Goal: Information Seeking & Learning: Learn about a topic

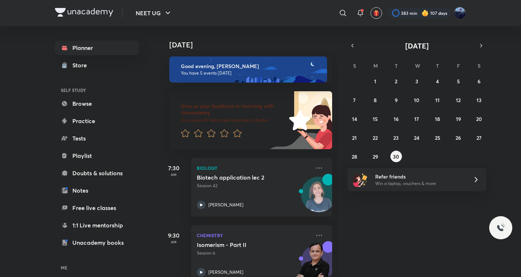
scroll to position [120, 0]
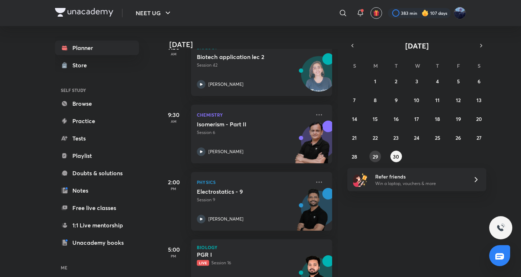
click at [370, 159] on button "29" at bounding box center [375, 157] width 12 height 12
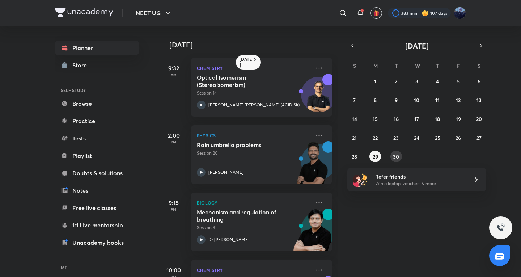
click at [399, 153] on button "30" at bounding box center [396, 157] width 12 height 12
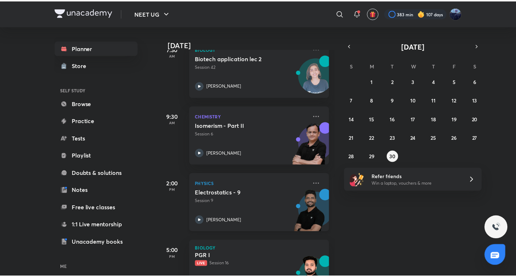
scroll to position [220, 0]
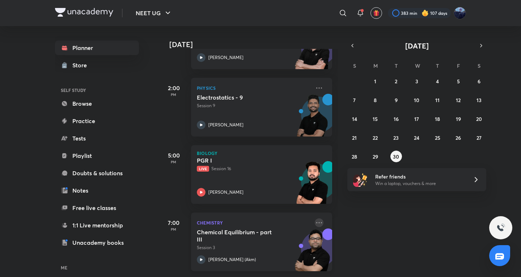
click at [315, 218] on icon at bounding box center [319, 222] width 9 height 9
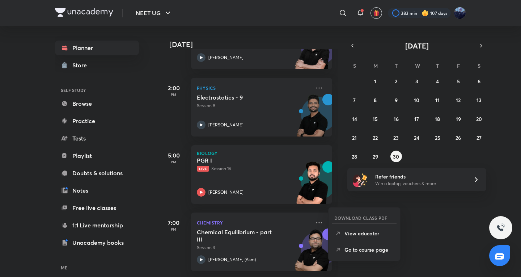
click at [370, 258] on div "DOWNLOAD CLASS PDF View educator Go to course page" at bounding box center [364, 234] width 72 height 54
click at [370, 256] on li "Go to course page" at bounding box center [365, 249] width 72 height 16
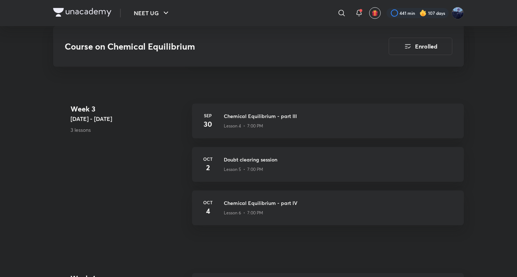
scroll to position [438, 0]
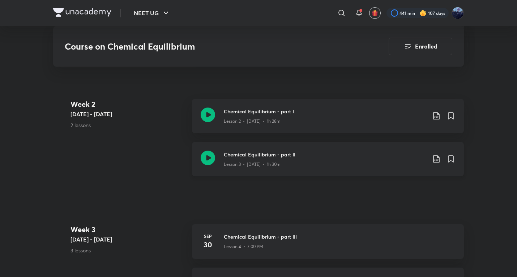
click at [265, 161] on p "Lesson 3 • [DATE] • 1h 30m" at bounding box center [252, 164] width 57 height 7
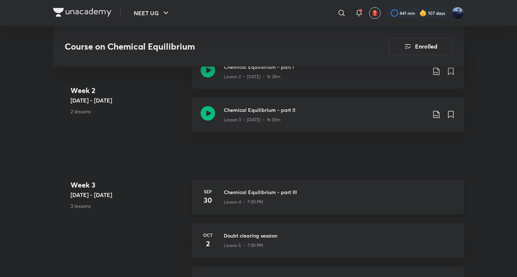
scroll to position [362, 0]
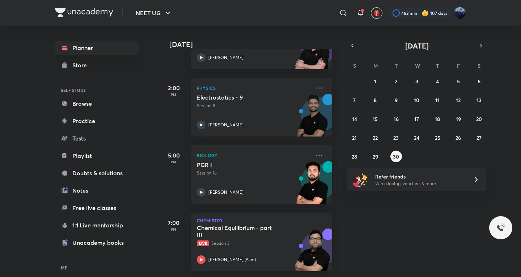
scroll to position [171, 0]
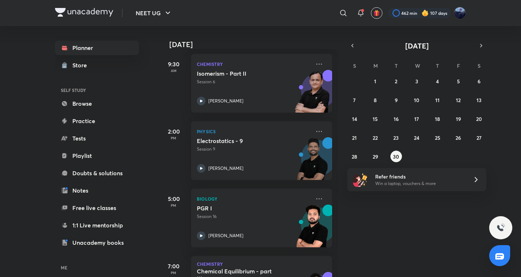
scroll to position [220, 0]
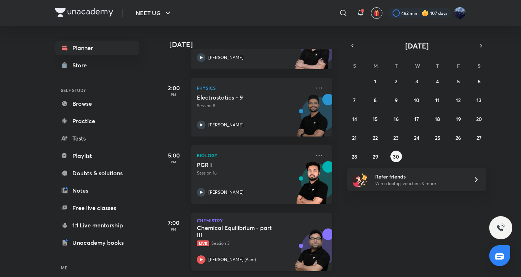
click at [261, 232] on h5 "Chemical Equilibrium - part III" at bounding box center [242, 231] width 90 height 14
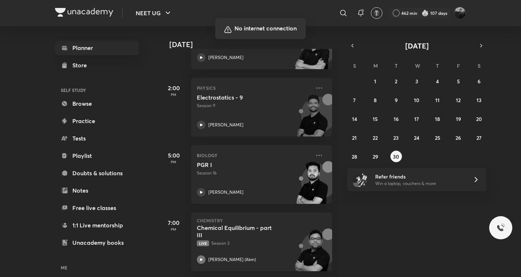
click at [215, 140] on div at bounding box center [260, 138] width 521 height 277
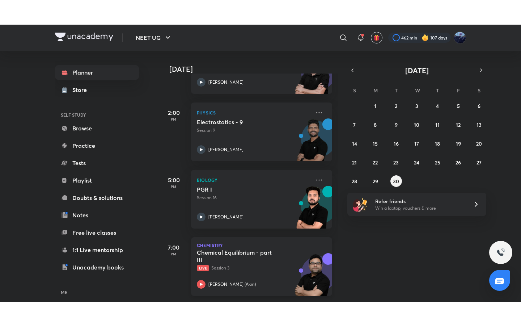
scroll to position [220, 0]
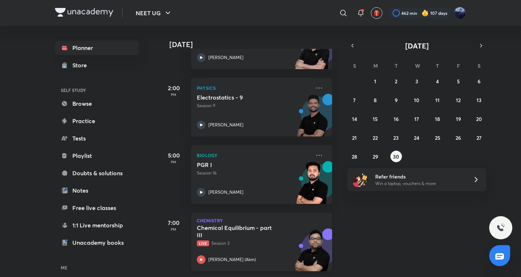
click at [245, 230] on h5 "Chemical Equilibrium - part III" at bounding box center [242, 231] width 90 height 14
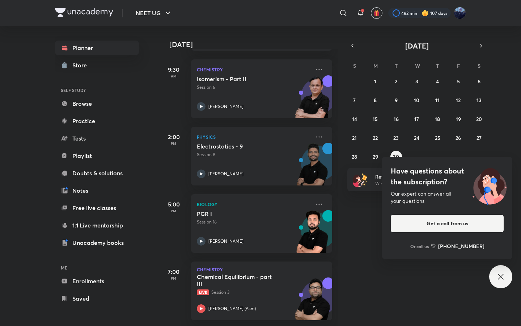
scroll to position [171, 0]
